Goal: Information Seeking & Learning: Learn about a topic

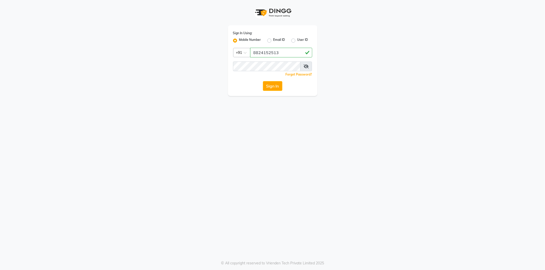
click at [263, 81] on button "Sign In" at bounding box center [272, 86] width 19 height 10
type input "8824152513"
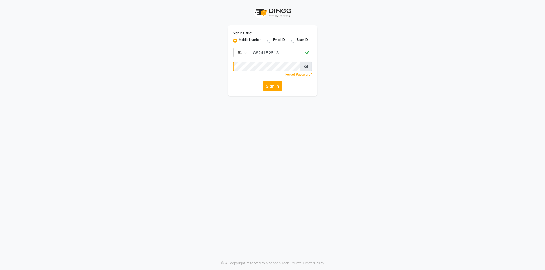
click at [263, 81] on button "Sign In" at bounding box center [272, 86] width 19 height 10
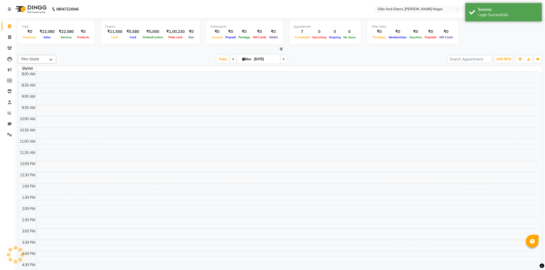
select select "en"
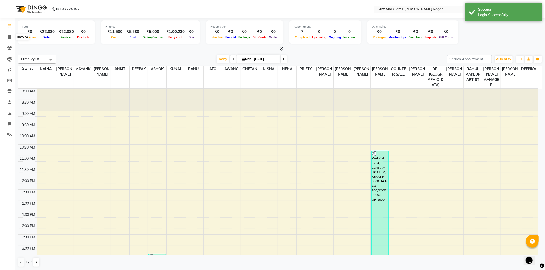
click at [10, 38] on icon at bounding box center [9, 37] width 3 height 4
select select "service"
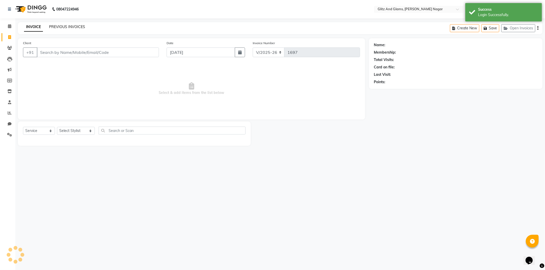
click at [66, 27] on link "PREVIOUS INVOICES" at bounding box center [67, 27] width 36 height 5
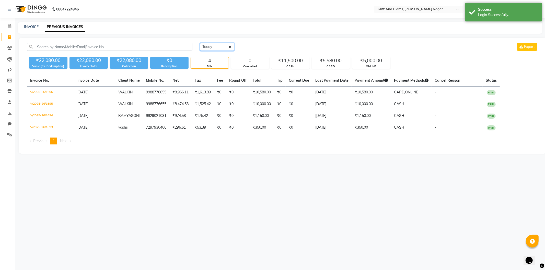
click at [211, 48] on select "[DATE] [DATE] Custom Range" at bounding box center [217, 47] width 34 height 8
select select "range"
click at [200, 43] on select "[DATE] [DATE] Custom Range" at bounding box center [217, 47] width 34 height 8
click at [253, 51] on div "[DATE] - [DATE]" at bounding box center [277, 47] width 75 height 8
click at [252, 49] on input "[DATE]" at bounding box center [259, 46] width 36 height 7
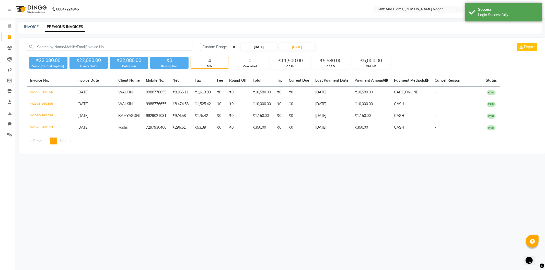
select select "9"
select select "2025"
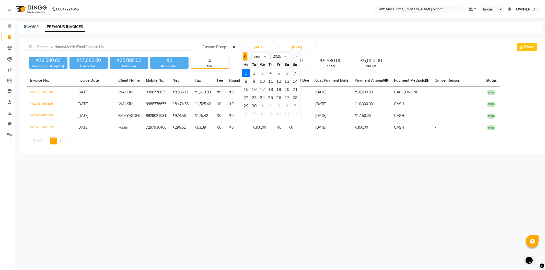
click at [247, 57] on button "Previous month" at bounding box center [245, 56] width 4 height 8
select select "8"
click at [277, 72] on div "1" at bounding box center [278, 73] width 8 height 8
type input "[DATE]"
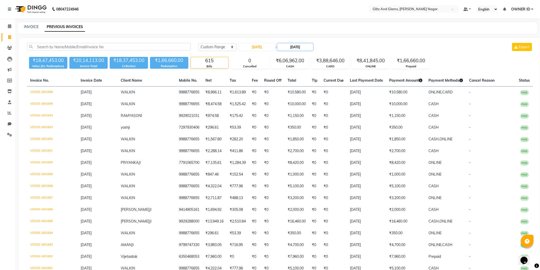
click at [297, 45] on input "[DATE]" at bounding box center [296, 46] width 36 height 7
select select "9"
click at [294, 102] on div "30" at bounding box center [293, 106] width 8 height 8
type input "[DATE]"
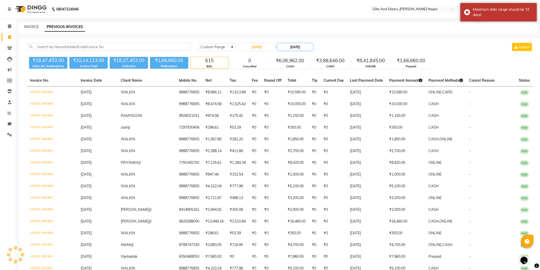
click at [287, 45] on input "[DATE]" at bounding box center [296, 46] width 36 height 7
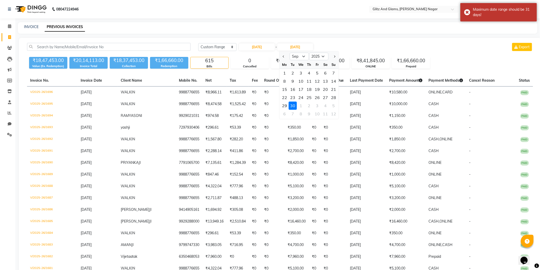
drag, startPoint x: 284, startPoint y: 58, endPoint x: 285, endPoint y: 66, distance: 8.2
click at [284, 58] on button "Previous month" at bounding box center [284, 56] width 4 height 8
select select "8"
click at [333, 105] on div "31" at bounding box center [334, 106] width 8 height 8
type input "[DATE]"
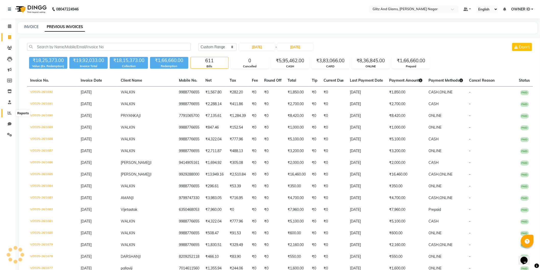
click at [8, 114] on icon at bounding box center [10, 113] width 4 height 4
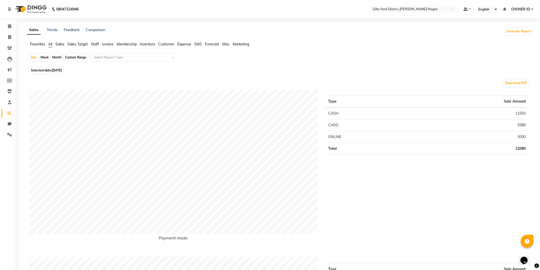
click at [62, 42] on span "Sales" at bounding box center [59, 44] width 9 height 5
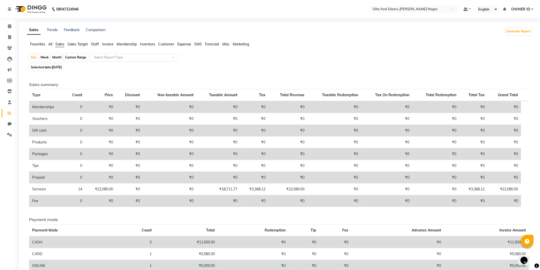
click at [105, 56] on input "text" at bounding box center [130, 57] width 74 height 5
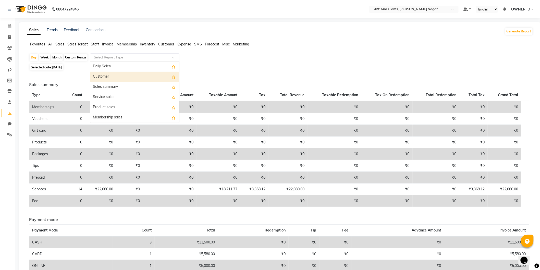
click at [73, 56] on div "Custom Range" at bounding box center [76, 57] width 24 height 7
select select "9"
select select "2025"
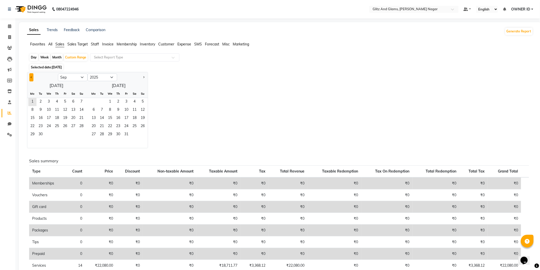
click at [32, 76] on button "Previous month" at bounding box center [31, 77] width 4 height 8
select select "8"
click at [64, 100] on span "1" at bounding box center [65, 102] width 8 height 8
click at [83, 136] on span "31" at bounding box center [81, 135] width 8 height 8
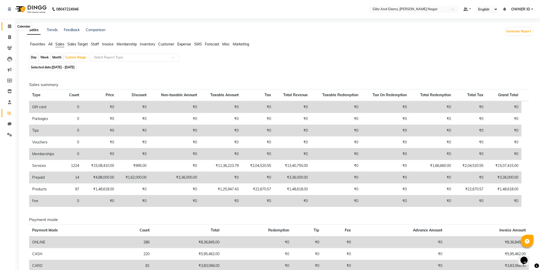
click at [9, 27] on icon at bounding box center [9, 26] width 3 height 4
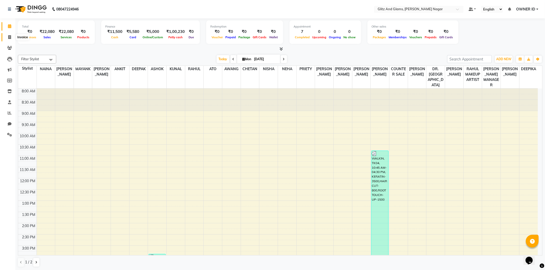
click at [10, 37] on icon at bounding box center [9, 37] width 3 height 4
select select "service"
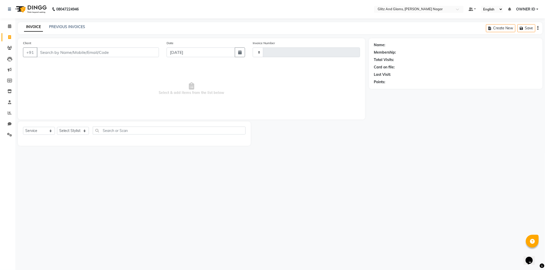
type input "1697"
select select "8316"
click at [10, 25] on icon at bounding box center [9, 26] width 3 height 4
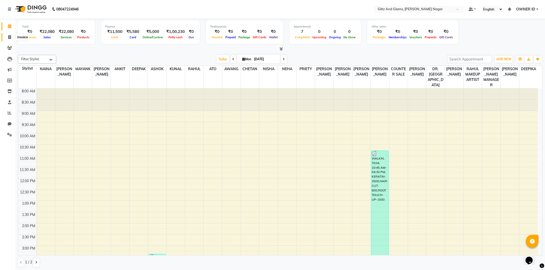
click at [11, 37] on span at bounding box center [9, 37] width 9 height 6
select select "service"
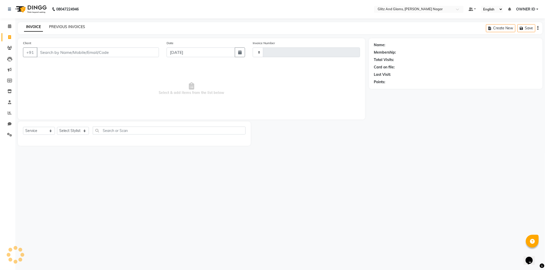
type input "1697"
select select "8316"
click at [68, 27] on link "PREVIOUS INVOICES" at bounding box center [67, 27] width 36 height 5
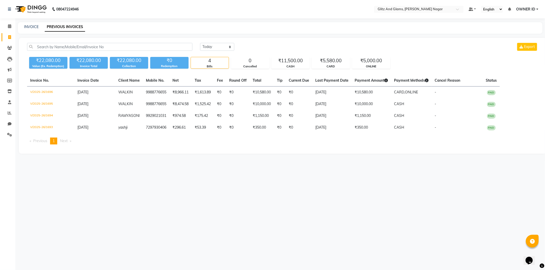
drag, startPoint x: 217, startPoint y: 51, endPoint x: 212, endPoint y: 47, distance: 6.0
click at [215, 50] on div "[DATE] [DATE] Custom Range Export" at bounding box center [368, 49] width 345 height 12
click at [212, 47] on select "[DATE] [DATE] Custom Range" at bounding box center [217, 47] width 34 height 8
select select "range"
click at [200, 43] on select "[DATE] [DATE] Custom Range" at bounding box center [217, 47] width 34 height 8
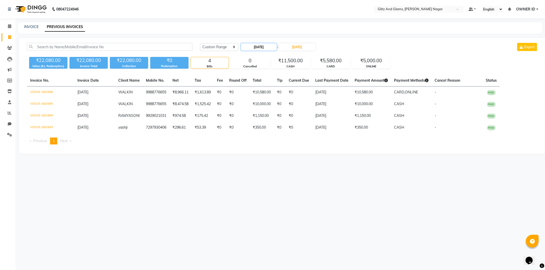
click at [247, 45] on input "[DATE]" at bounding box center [259, 46] width 36 height 7
select select "9"
select select "2025"
click at [244, 57] on button "Previous month" at bounding box center [245, 56] width 4 height 8
select select "8"
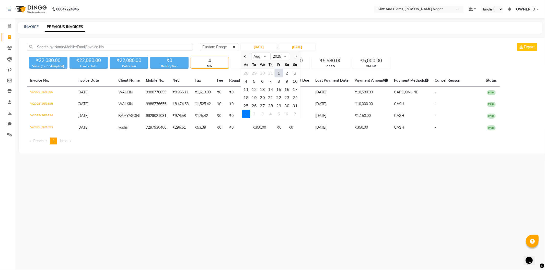
click at [278, 72] on div "1" at bounding box center [278, 73] width 8 height 8
type input "[DATE]"
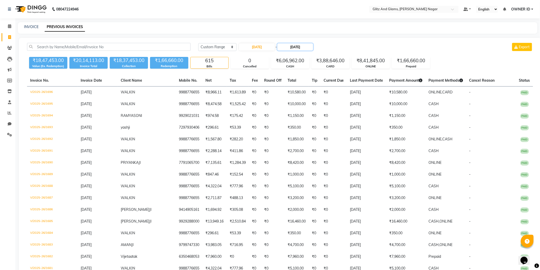
click at [285, 46] on input "[DATE]" at bounding box center [296, 46] width 36 height 7
click at [283, 54] on button "Previous month" at bounding box center [284, 56] width 4 height 8
select select "8"
click at [336, 104] on div "31" at bounding box center [334, 106] width 8 height 8
type input "[DATE]"
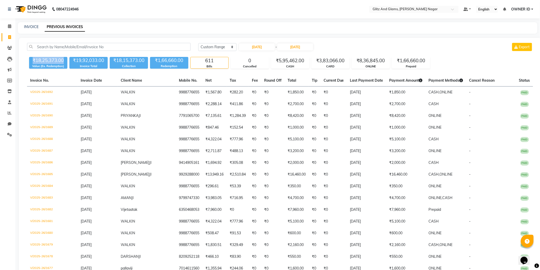
drag, startPoint x: 33, startPoint y: 59, endPoint x: 63, endPoint y: 61, distance: 29.9
click at [63, 61] on div "₹18,25,373.00" at bounding box center [48, 60] width 38 height 7
drag, startPoint x: 114, startPoint y: 60, endPoint x: 155, endPoint y: 60, distance: 41.4
click at [155, 60] on div "₹18,25,373.00 Value (Ex. Redemption) ₹19,92,033.00 Invoice Total ₹18,15,373.00 …" at bounding box center [280, 62] width 506 height 14
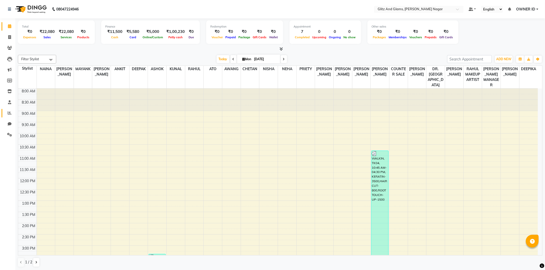
click at [9, 113] on icon at bounding box center [10, 113] width 4 height 4
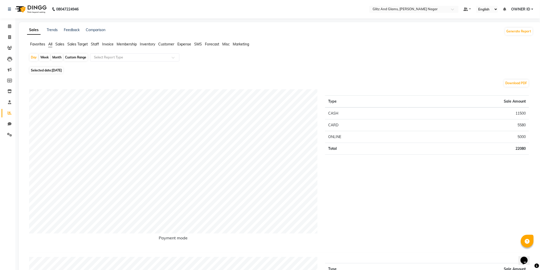
click at [56, 45] on span "Sales" at bounding box center [59, 44] width 9 height 5
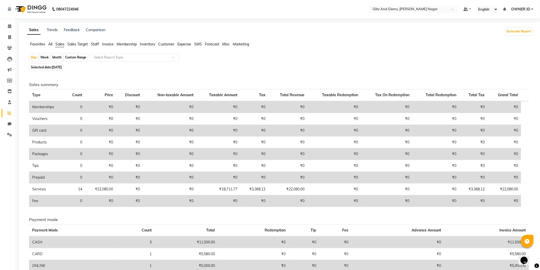
click at [77, 57] on div "Custom Range" at bounding box center [76, 57] width 24 height 7
select select "9"
select select "2025"
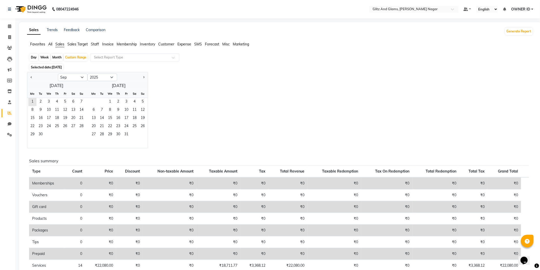
click at [27, 76] on div at bounding box center [42, 77] width 31 height 8
click at [32, 76] on button "Previous month" at bounding box center [31, 77] width 4 height 8
select select "8"
click at [64, 101] on span "1" at bounding box center [65, 102] width 8 height 8
click at [82, 131] on span "31" at bounding box center [81, 135] width 8 height 8
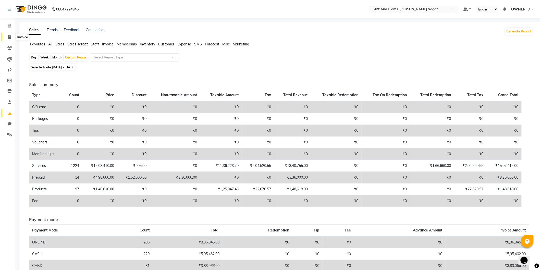
click at [8, 36] on icon at bounding box center [9, 37] width 3 height 4
select select "service"
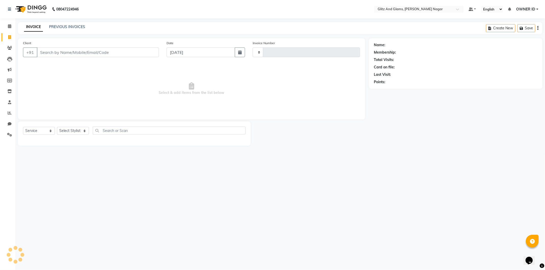
type input "1697"
select select "8316"
click at [71, 25] on link "PREVIOUS INVOICES" at bounding box center [67, 27] width 36 height 5
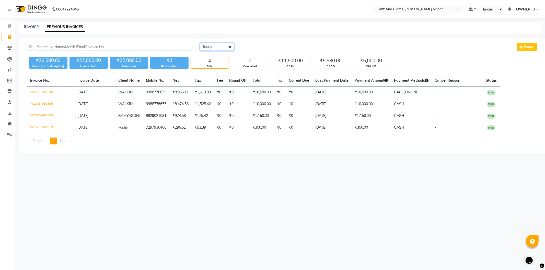
click at [221, 49] on select "[DATE] [DATE] Custom Range" at bounding box center [217, 47] width 34 height 8
select select "range"
click at [200, 43] on select "[DATE] [DATE] Custom Range" at bounding box center [217, 47] width 34 height 8
click at [261, 47] on input "[DATE]" at bounding box center [259, 46] width 36 height 7
select select "9"
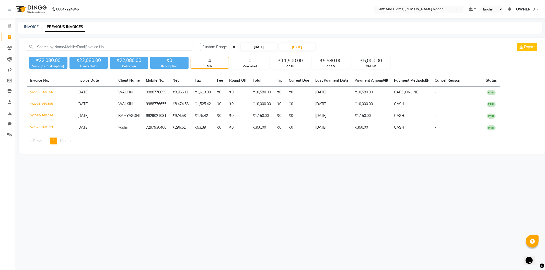
select select "2025"
click at [8, 111] on icon at bounding box center [10, 113] width 4 height 4
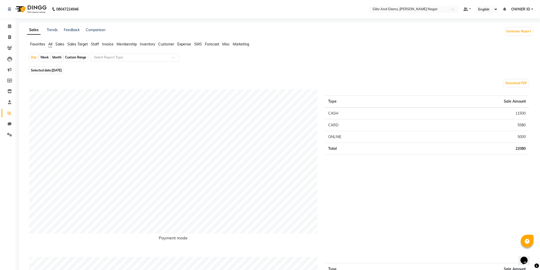
click at [59, 42] on span "Sales" at bounding box center [59, 44] width 9 height 5
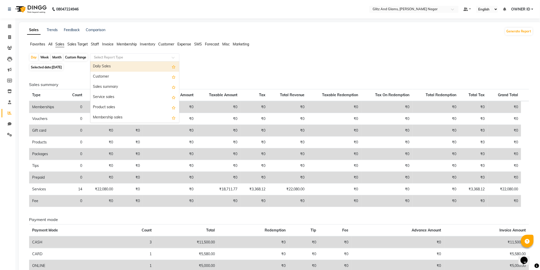
click at [100, 54] on div "Select Report Type" at bounding box center [134, 57] width 89 height 8
click at [50, 45] on span "All" at bounding box center [50, 44] width 4 height 5
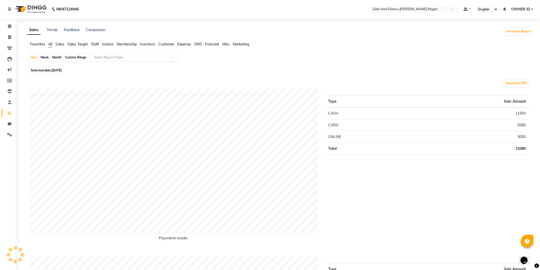
click at [122, 57] on input "text" at bounding box center [130, 57] width 74 height 5
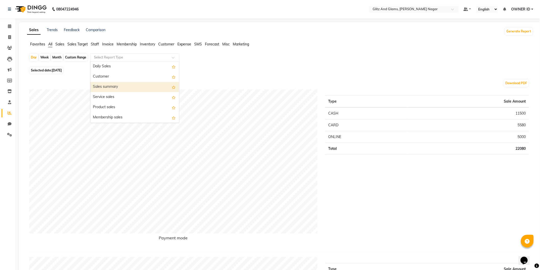
click at [109, 86] on div "Sales summary" at bounding box center [134, 87] width 89 height 10
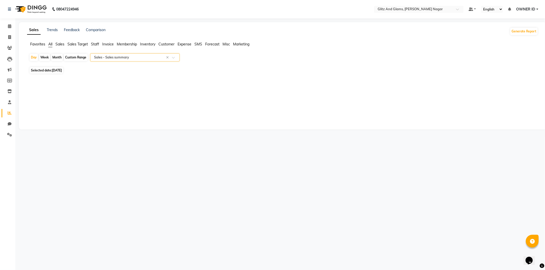
select select "full_report"
select select "csv"
click at [58, 69] on span "[DATE]" at bounding box center [57, 70] width 10 height 4
select select "9"
select select "2025"
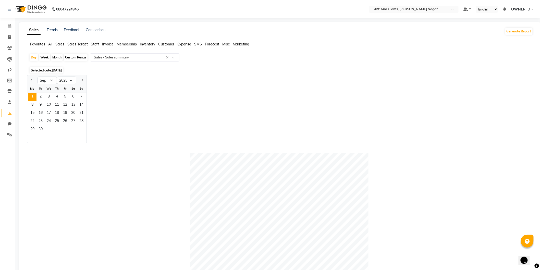
click at [33, 81] on div at bounding box center [32, 80] width 10 height 8
click at [30, 78] on button "Previous month" at bounding box center [31, 80] width 4 height 8
select select "8"
click at [62, 96] on span "1" at bounding box center [65, 97] width 8 height 8
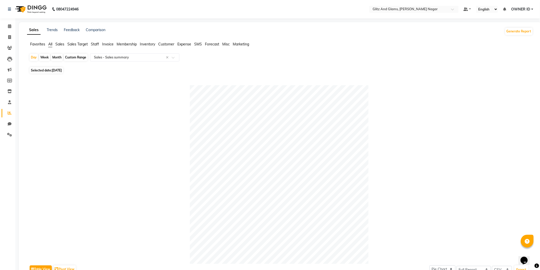
click at [69, 55] on div "Custom Range" at bounding box center [76, 57] width 24 height 7
select select "8"
select select "2025"
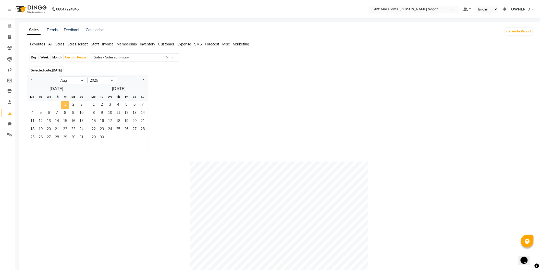
click at [63, 107] on span "1" at bounding box center [65, 105] width 8 height 8
click at [80, 134] on span "31" at bounding box center [81, 138] width 8 height 8
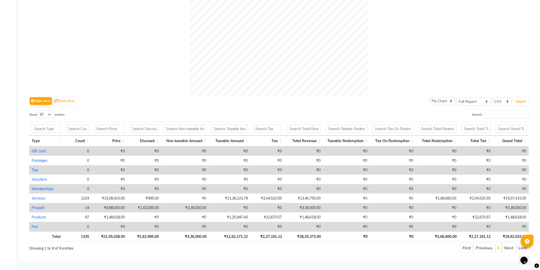
scroll to position [172, 0]
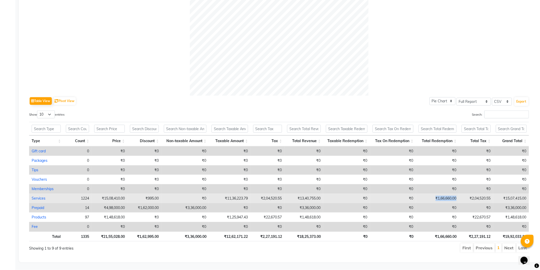
drag, startPoint x: 458, startPoint y: 193, endPoint x: 436, endPoint y: 195, distance: 22.8
click at [436, 195] on td "₹1,66,660.00" at bounding box center [437, 198] width 43 height 9
select select "full_report"
select select "csv"
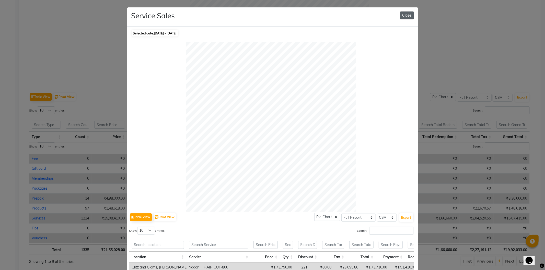
click at [402, 15] on button "Close" at bounding box center [407, 15] width 14 height 8
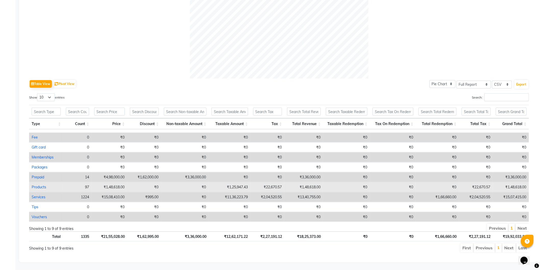
scroll to position [15, 0]
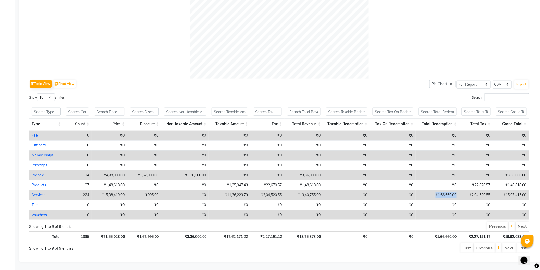
drag, startPoint x: 432, startPoint y: 187, endPoint x: 460, endPoint y: 184, distance: 28.2
click at [460, 190] on tr "Services 1224 ₹15,08,410.00 ₹995.00 ₹0 ₹11,36,223.79 ₹2,04,520.55 ₹13,40,755.00…" at bounding box center [279, 195] width 500 height 10
drag, startPoint x: 158, startPoint y: 164, endPoint x: 136, endPoint y: 163, distance: 22.0
click at [136, 170] on td "₹1,62,000.00" at bounding box center [144, 175] width 34 height 10
select select "full_report"
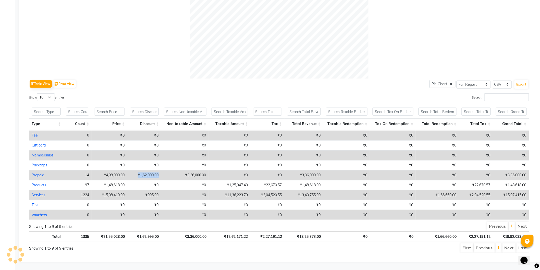
select select "csv"
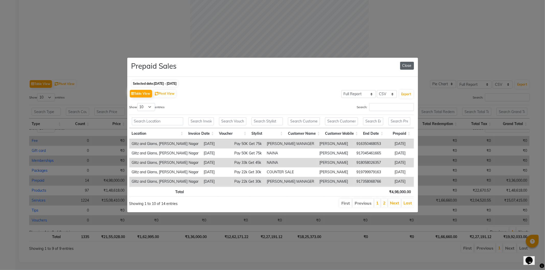
click at [402, 63] on button "Close" at bounding box center [407, 66] width 14 height 8
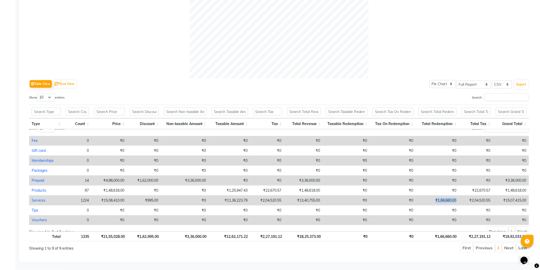
drag, startPoint x: 431, startPoint y: 197, endPoint x: 453, endPoint y: 197, distance: 22.2
click at [453, 197] on td "₹1,66,660.00" at bounding box center [437, 201] width 43 height 10
select select "full_report"
select select "csv"
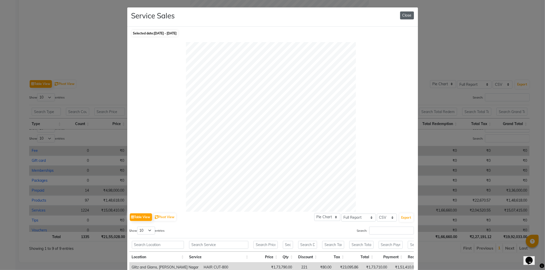
click at [402, 16] on button "Close" at bounding box center [407, 15] width 14 height 8
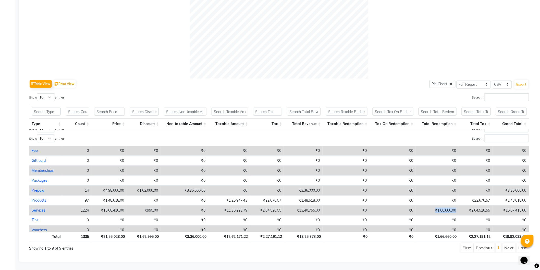
drag, startPoint x: 431, startPoint y: 205, endPoint x: 454, endPoint y: 206, distance: 23.0
click at [454, 206] on td "₹1,66,660.00" at bounding box center [437, 211] width 43 height 10
select select "full_report"
select select "csv"
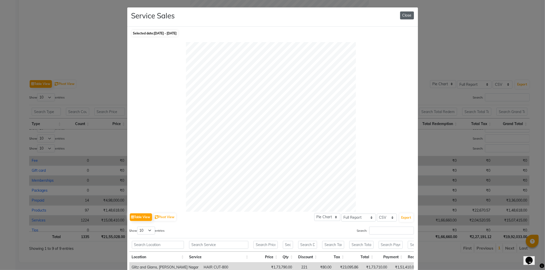
click at [404, 16] on button "Close" at bounding box center [407, 15] width 14 height 8
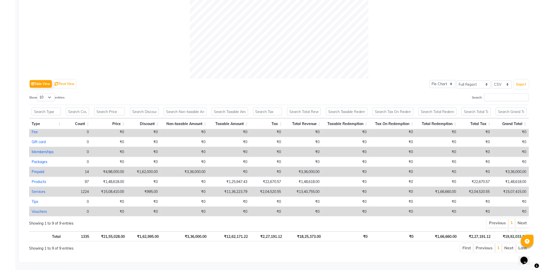
scroll to position [0, 4]
